Goal: Entertainment & Leisure: Consume media (video, audio)

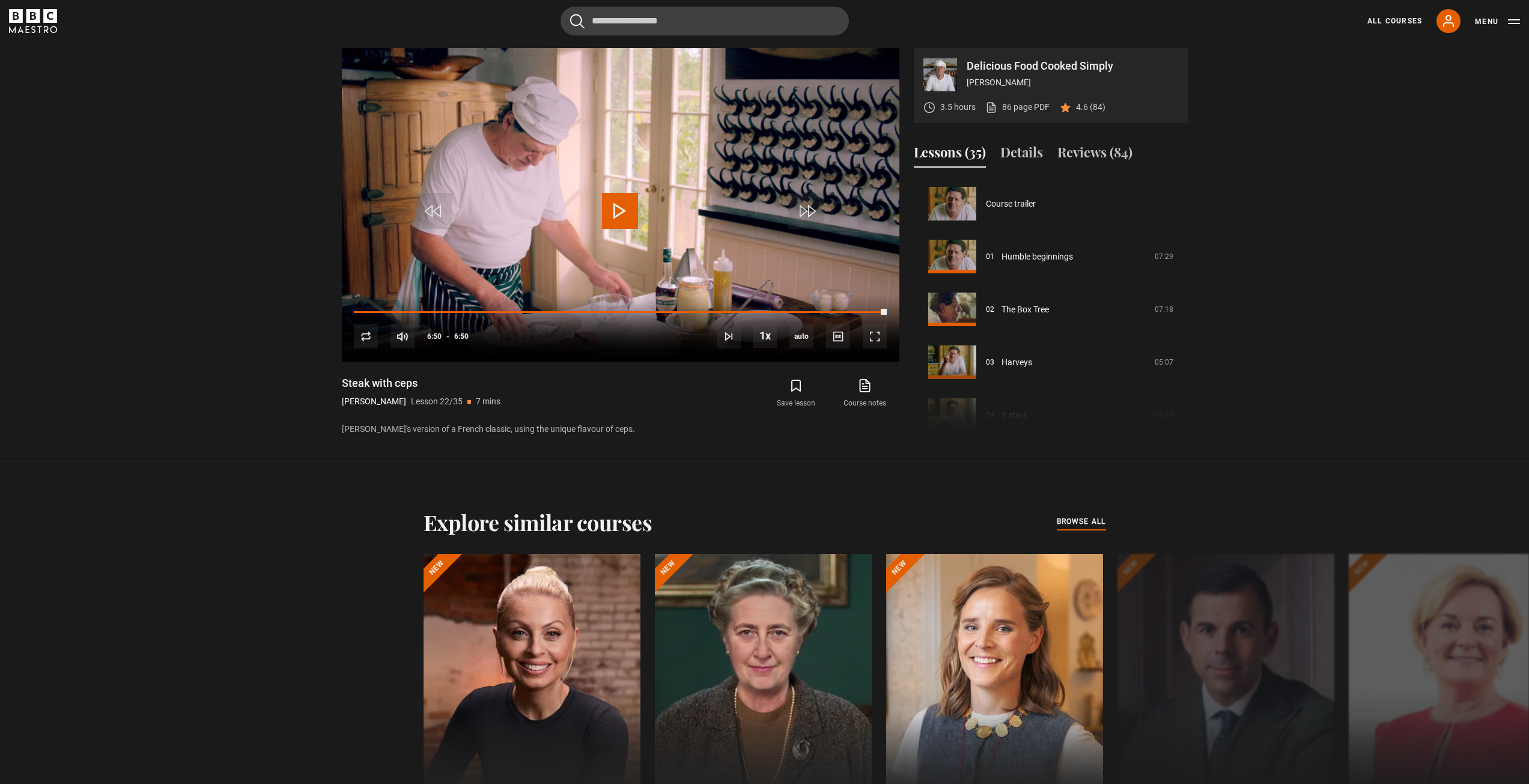
scroll to position [1110, 0]
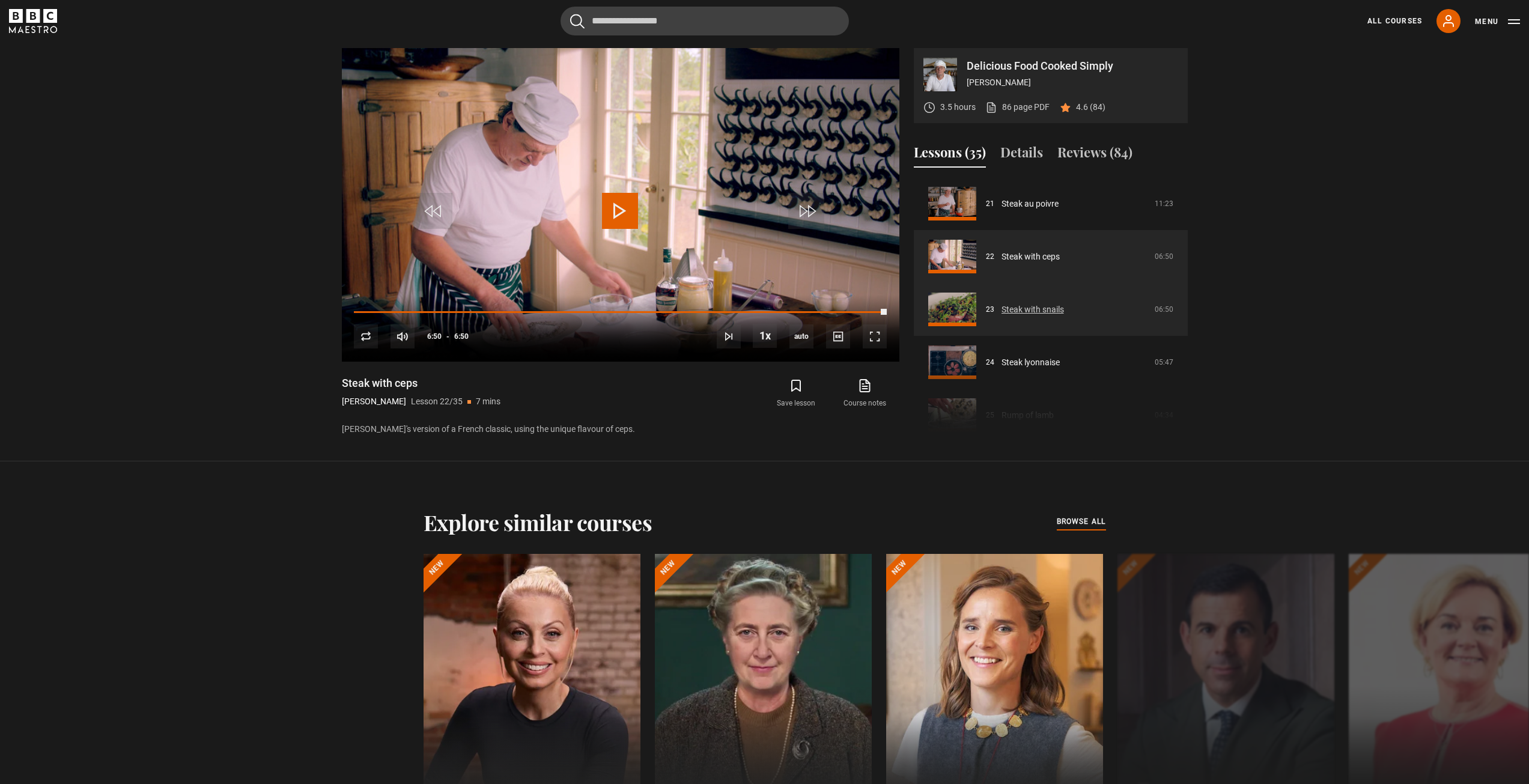
click at [1026, 314] on link "Steak with snails" at bounding box center [1032, 309] width 63 height 13
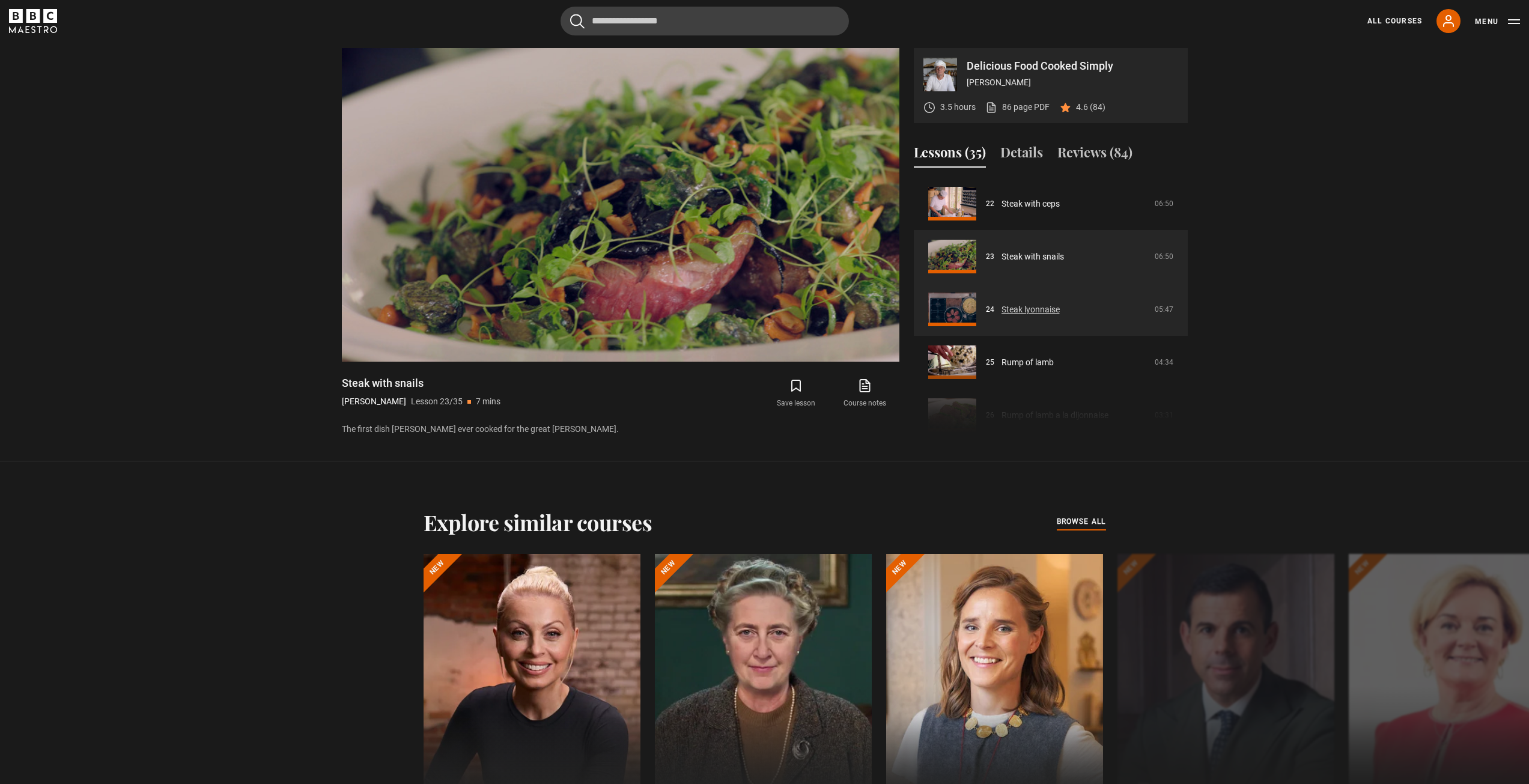
click at [1033, 303] on link "Steak lyonnaise" at bounding box center [1030, 309] width 58 height 13
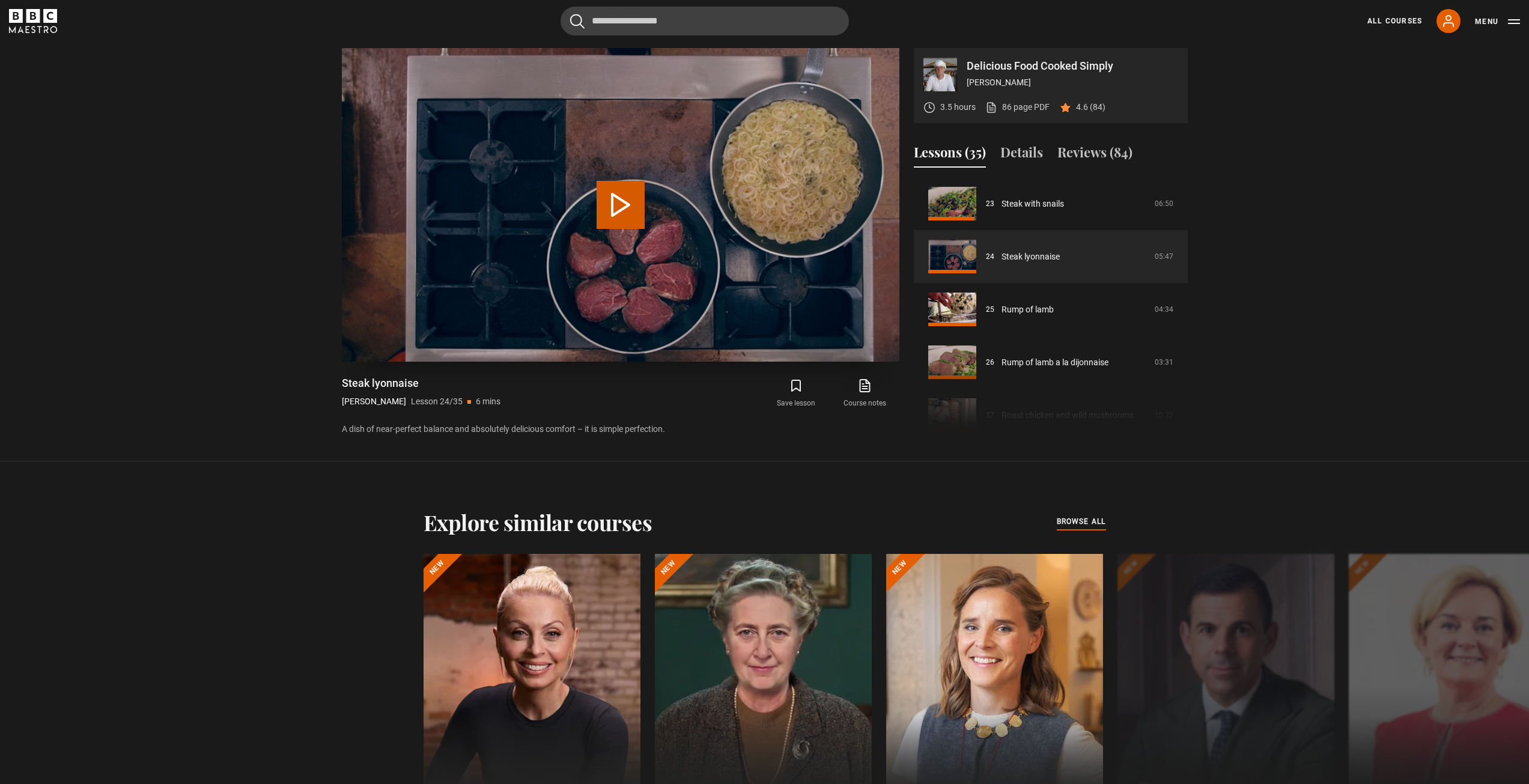
click at [604, 187] on button "Play Lesson Steak lyonnaise" at bounding box center [621, 205] width 48 height 48
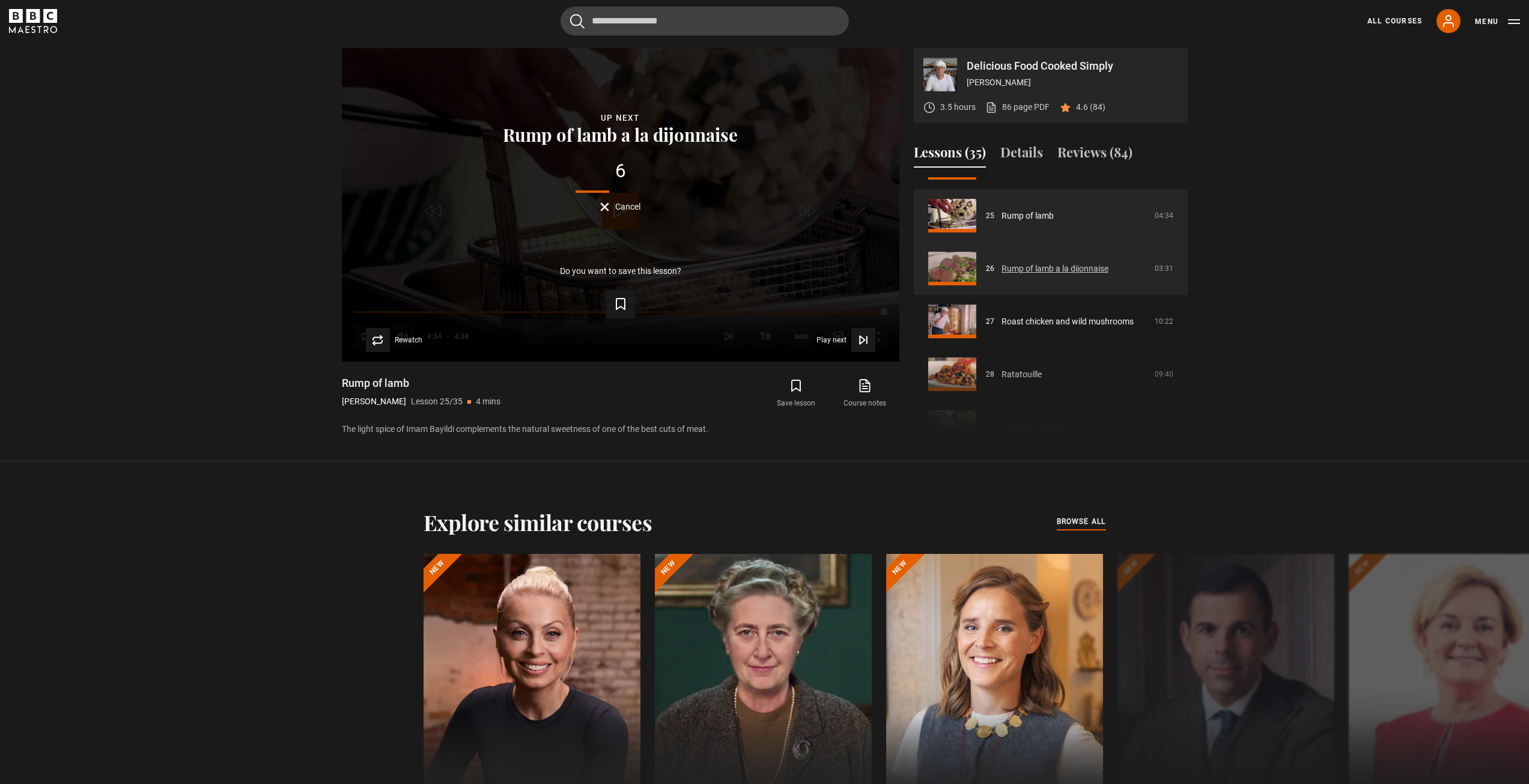
scroll to position [1449, 0]
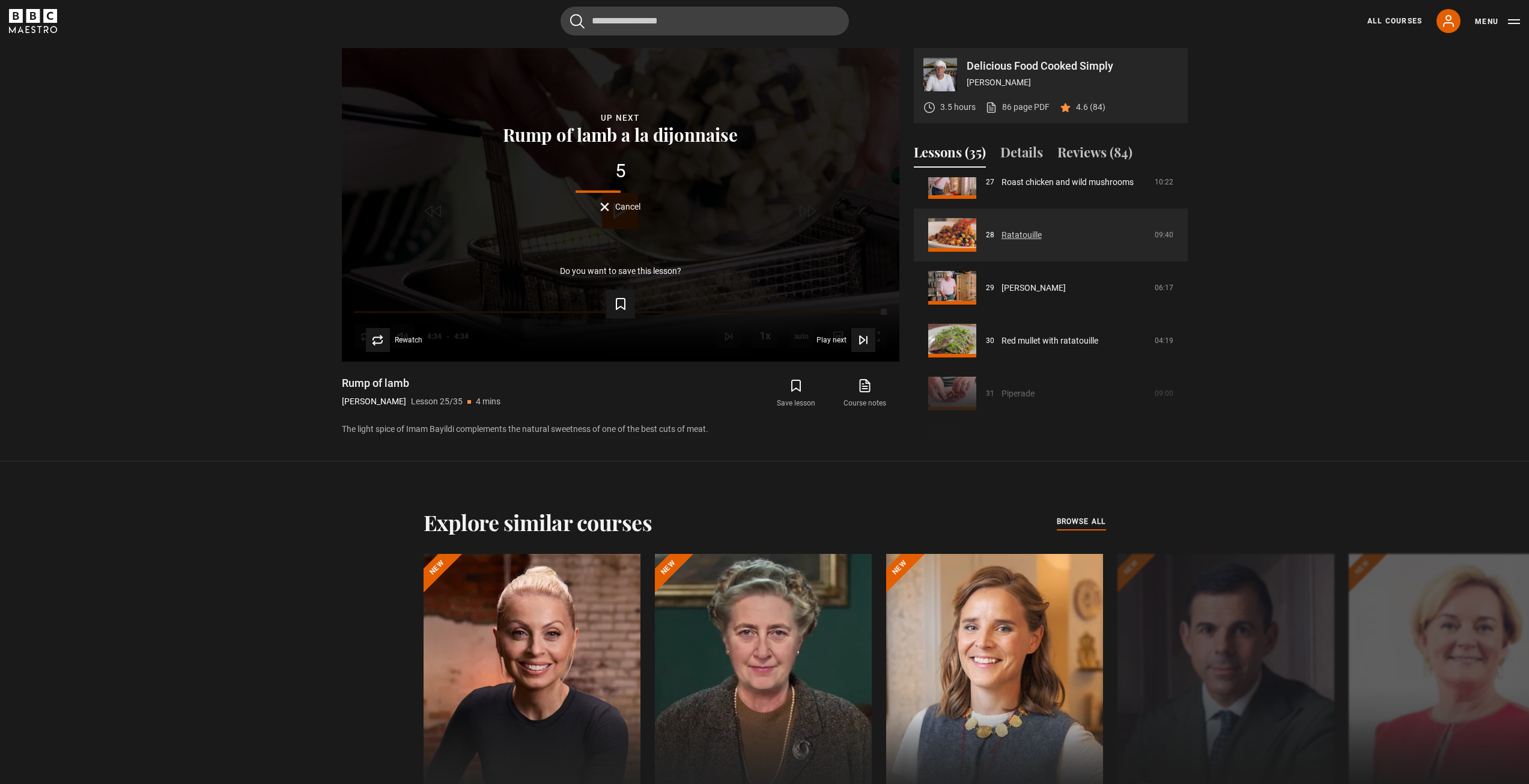
click at [1005, 237] on link "Ratatouille" at bounding box center [1021, 235] width 40 height 13
click at [1007, 281] on link "[PERSON_NAME]" at bounding box center [1033, 288] width 65 height 13
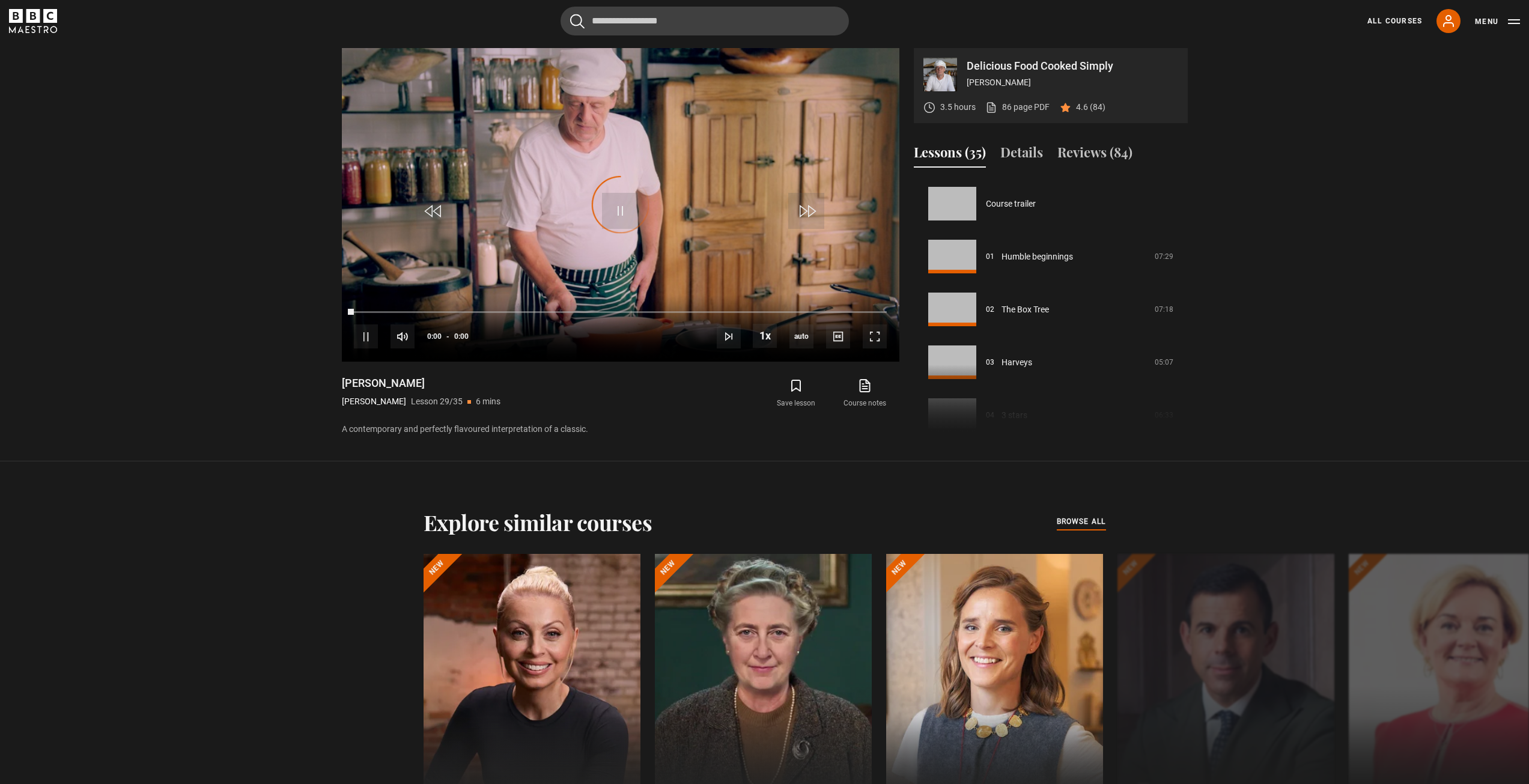
scroll to position [1479, 0]
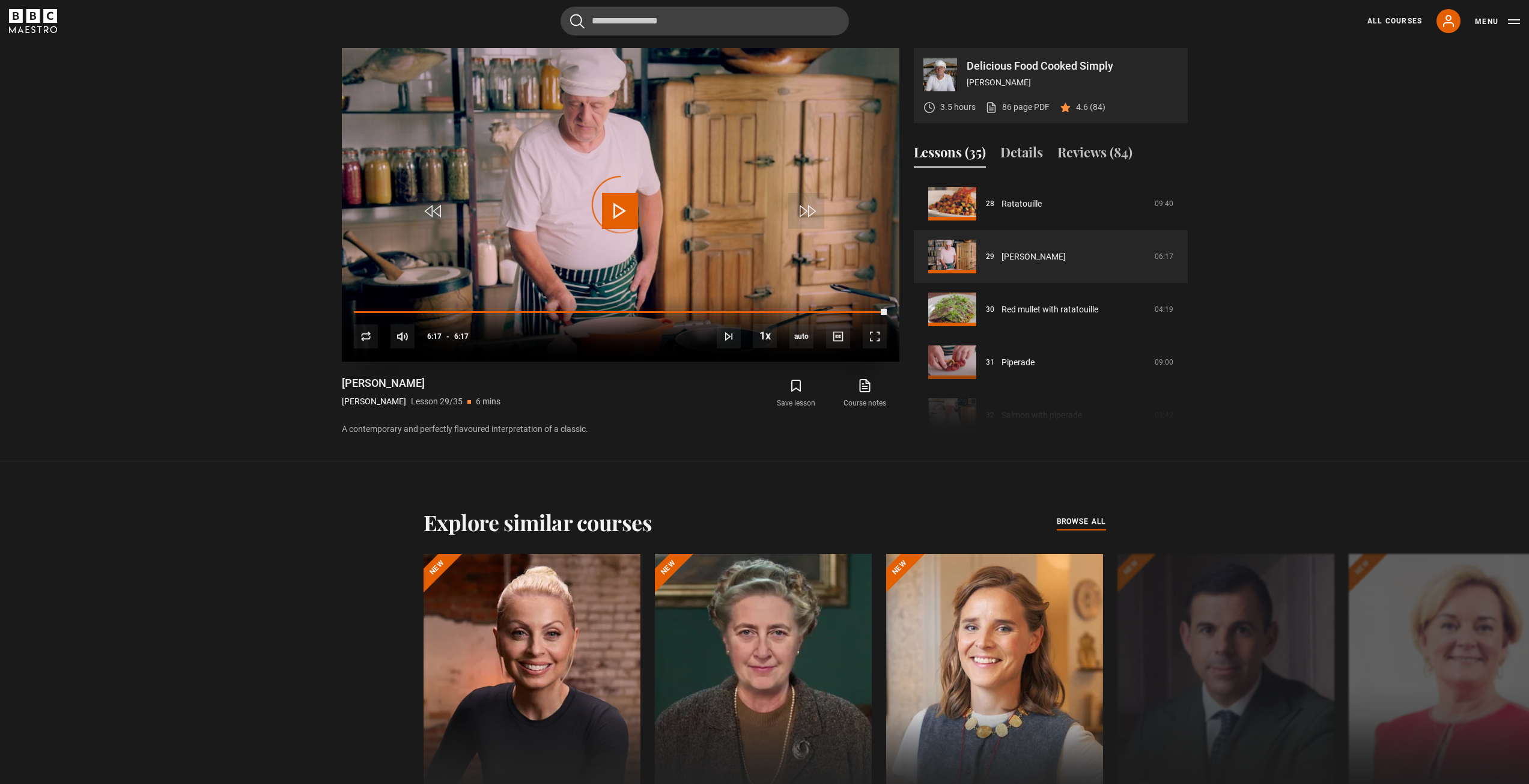
click at [607, 202] on div "Video Player is loading." at bounding box center [620, 204] width 60 height 60
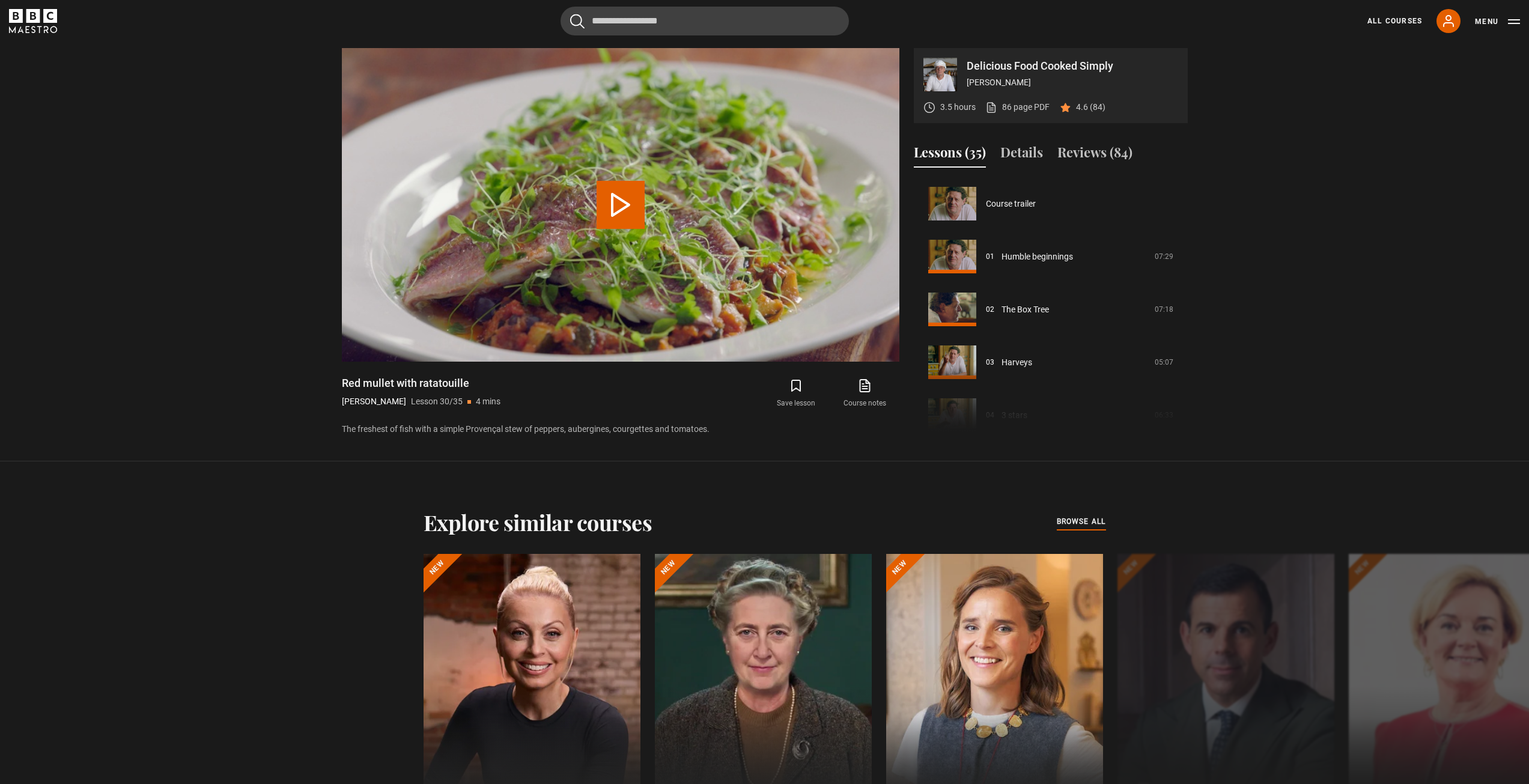
scroll to position [1532, 0]
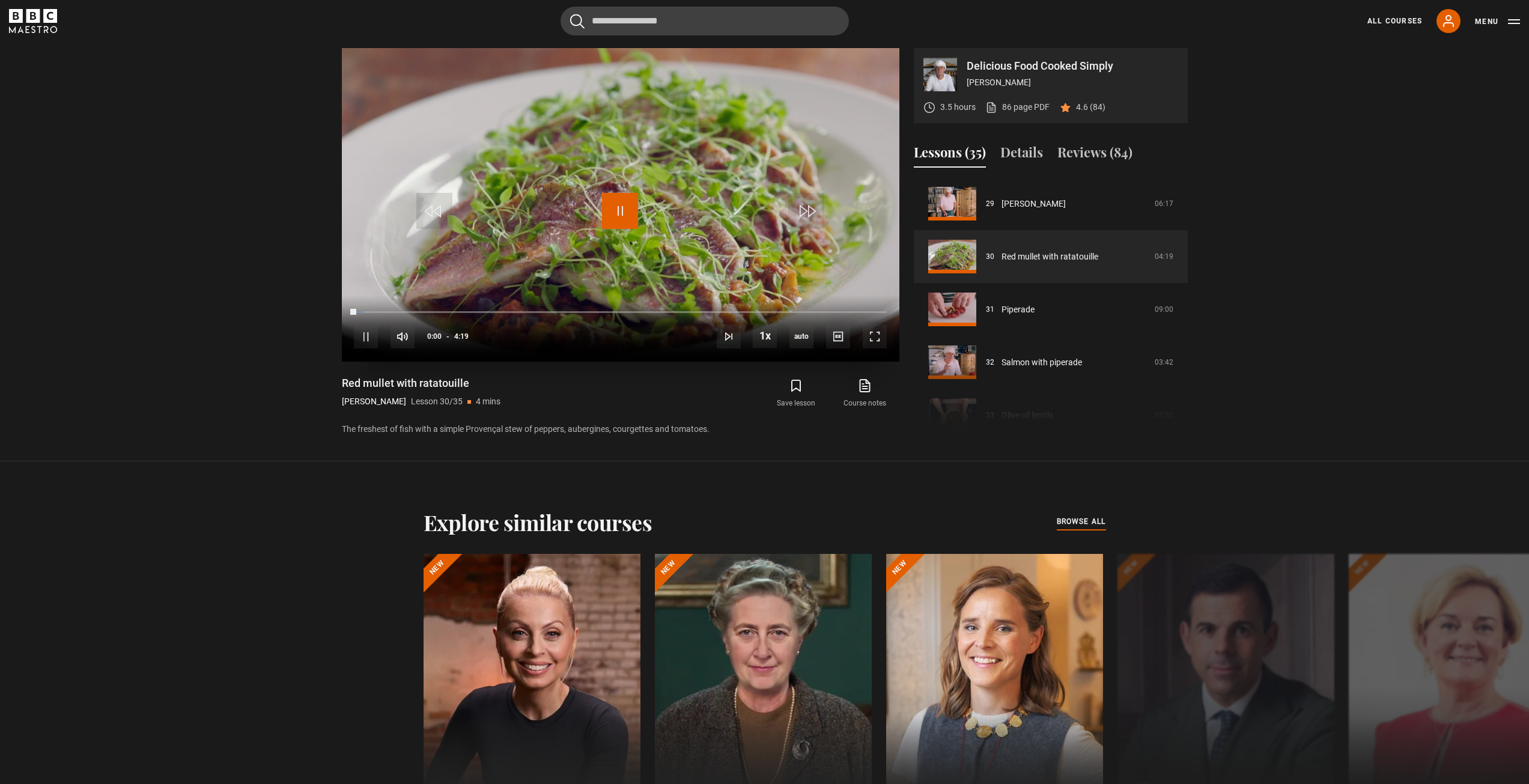
click at [615, 214] on span "Video Player" at bounding box center [620, 211] width 36 height 36
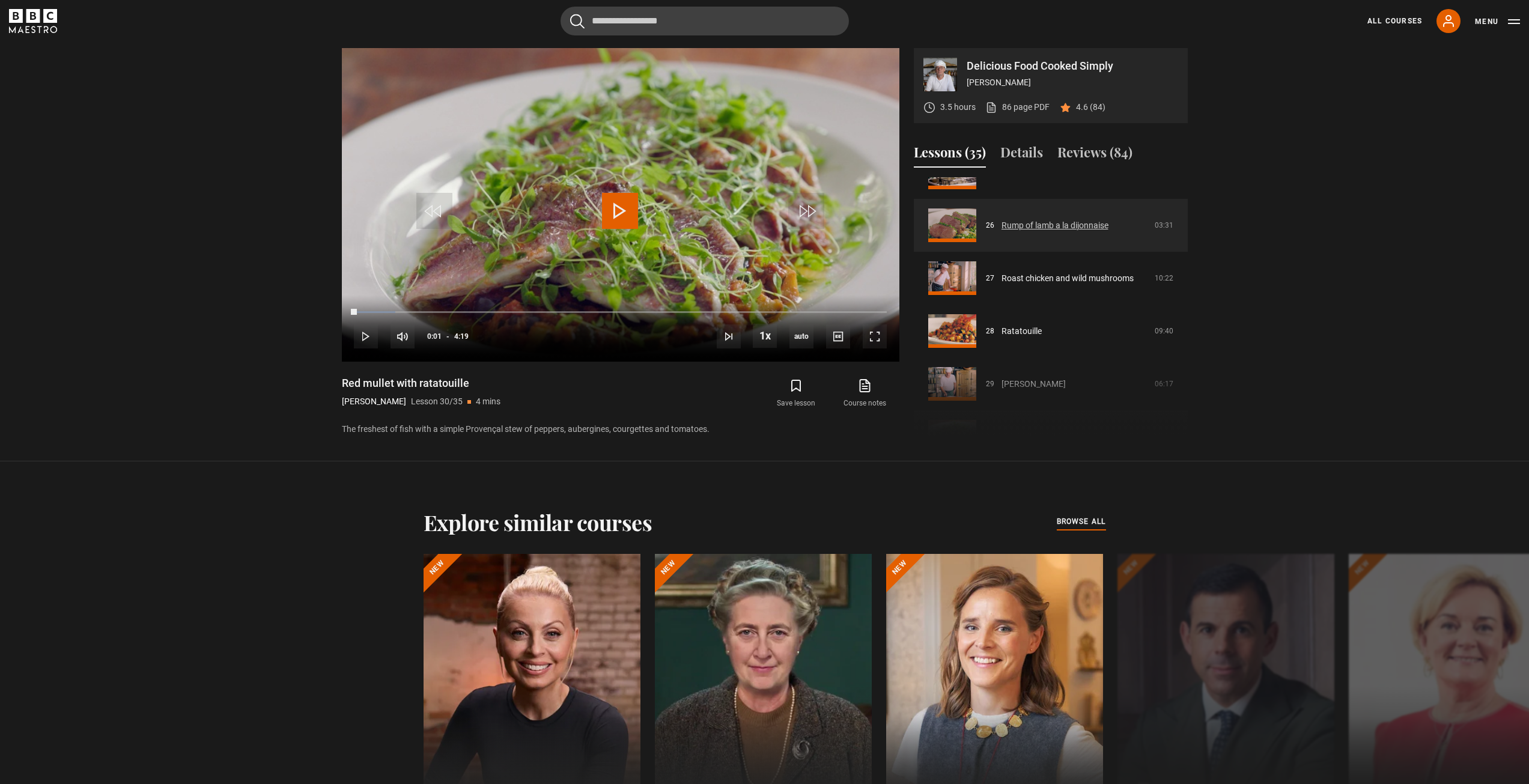
scroll to position [1292, 0]
